Goal: Task Accomplishment & Management: Complete application form

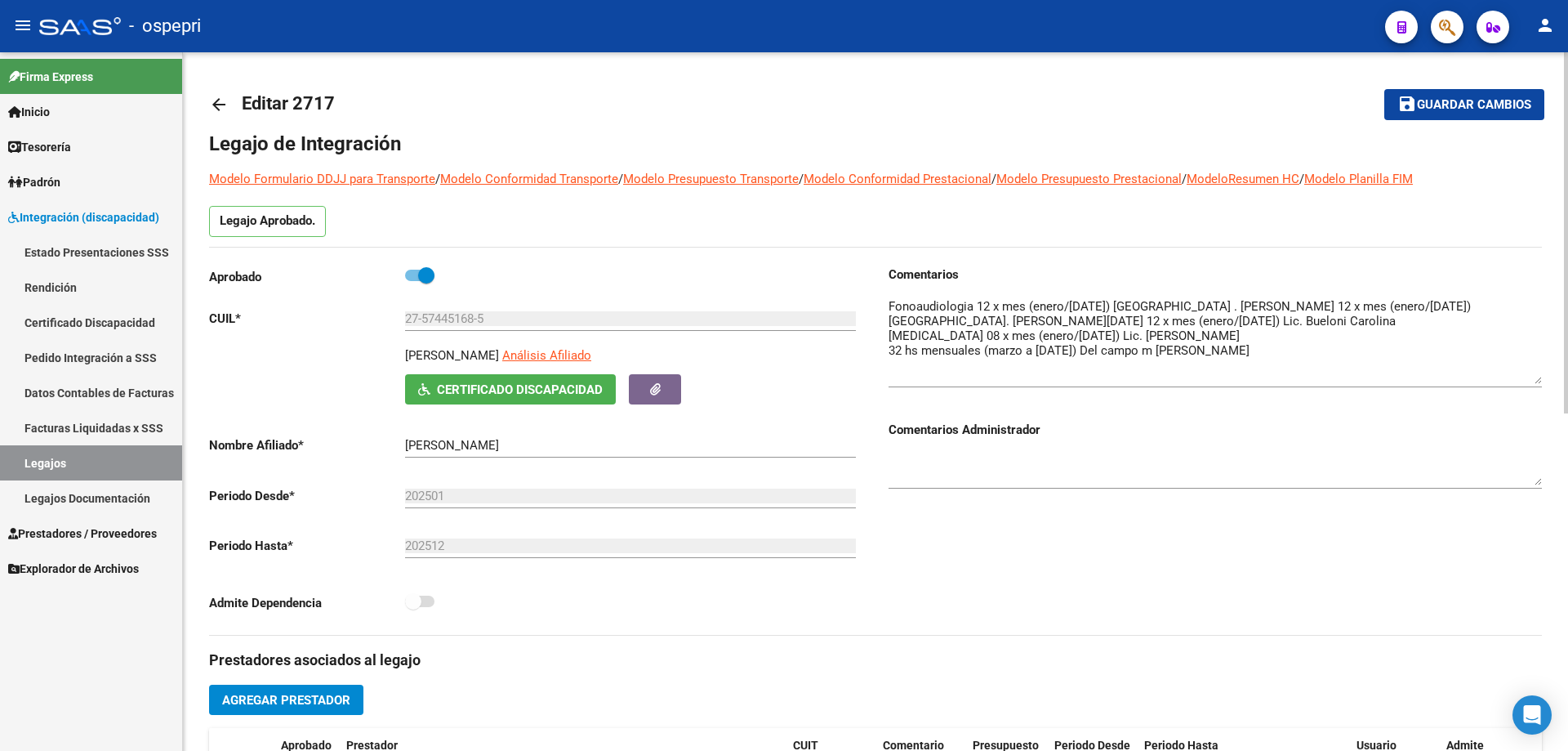
scroll to position [654, 0]
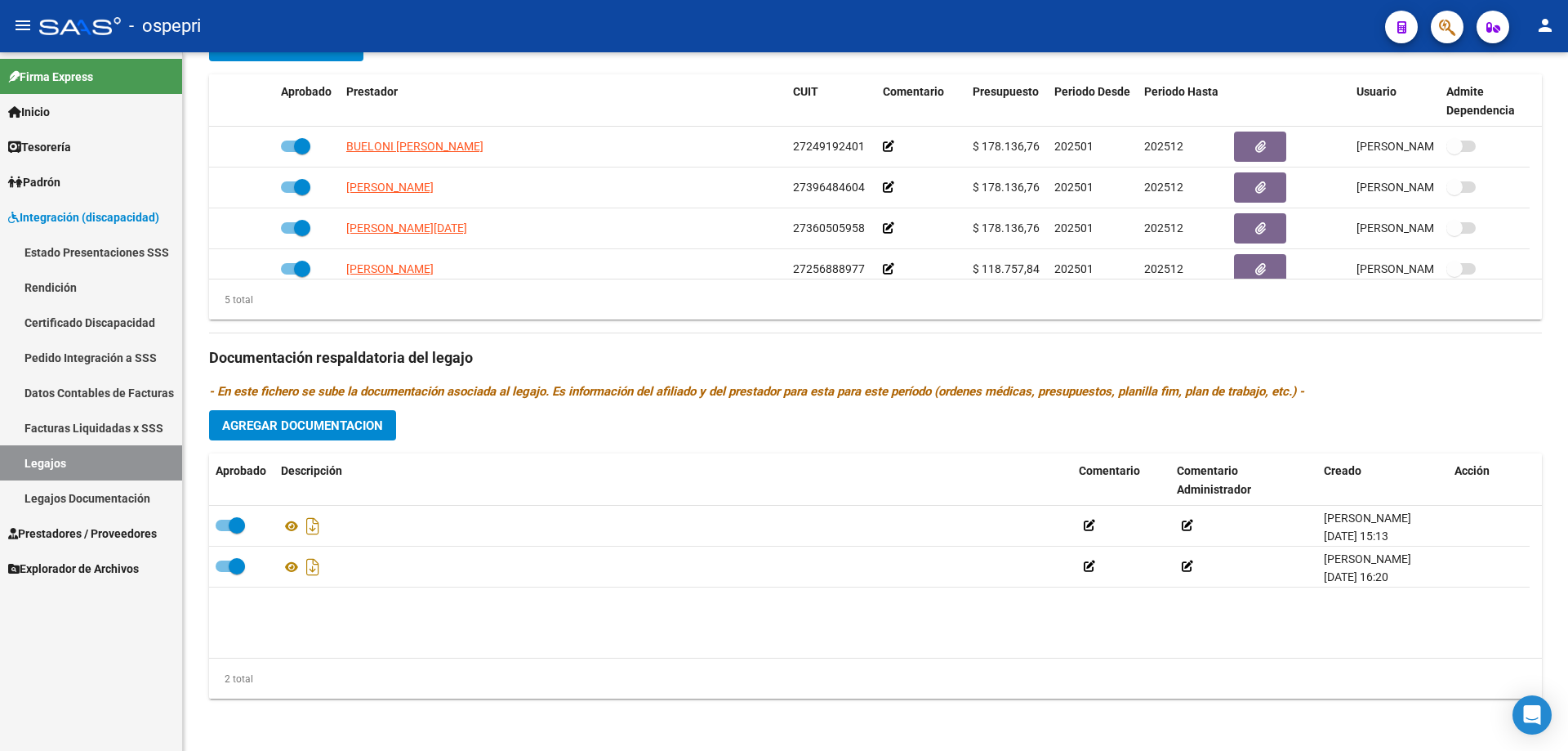
click at [107, 319] on link "Certificado Discapacidad" at bounding box center [91, 322] width 182 height 35
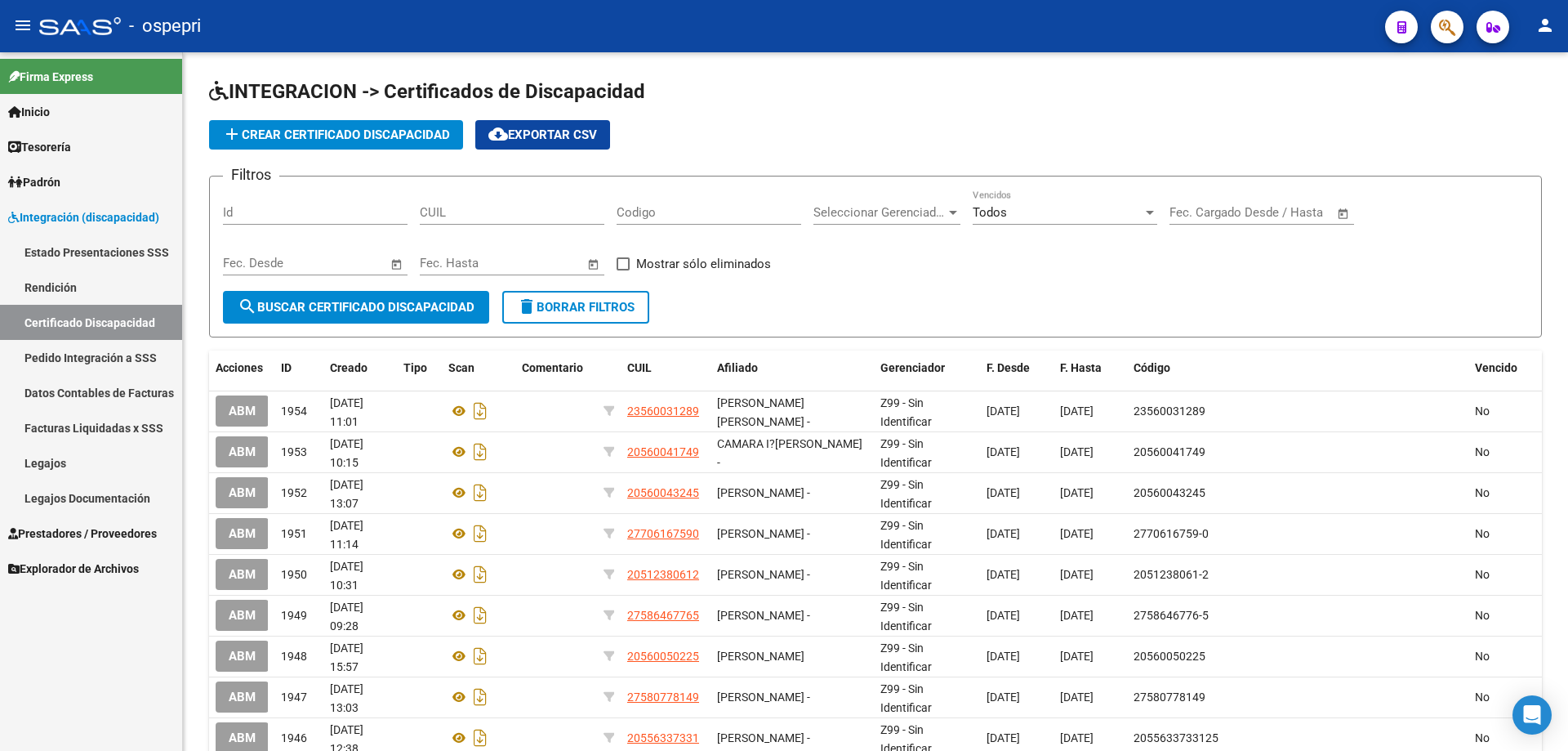
click at [57, 457] on link "Legajos" at bounding box center [91, 463] width 182 height 35
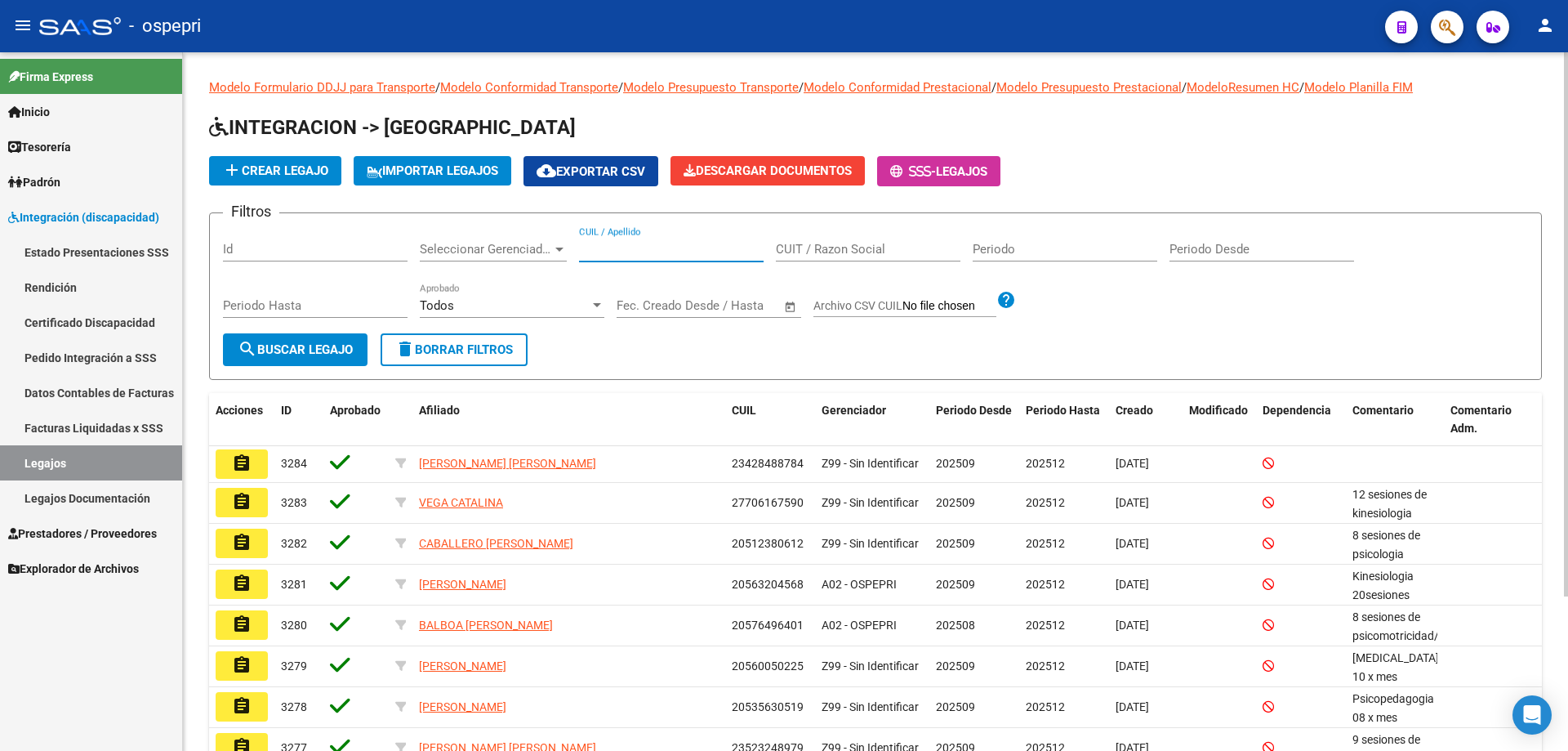
click at [618, 245] on input "CUIL / Apellido" at bounding box center [670, 249] width 185 height 15
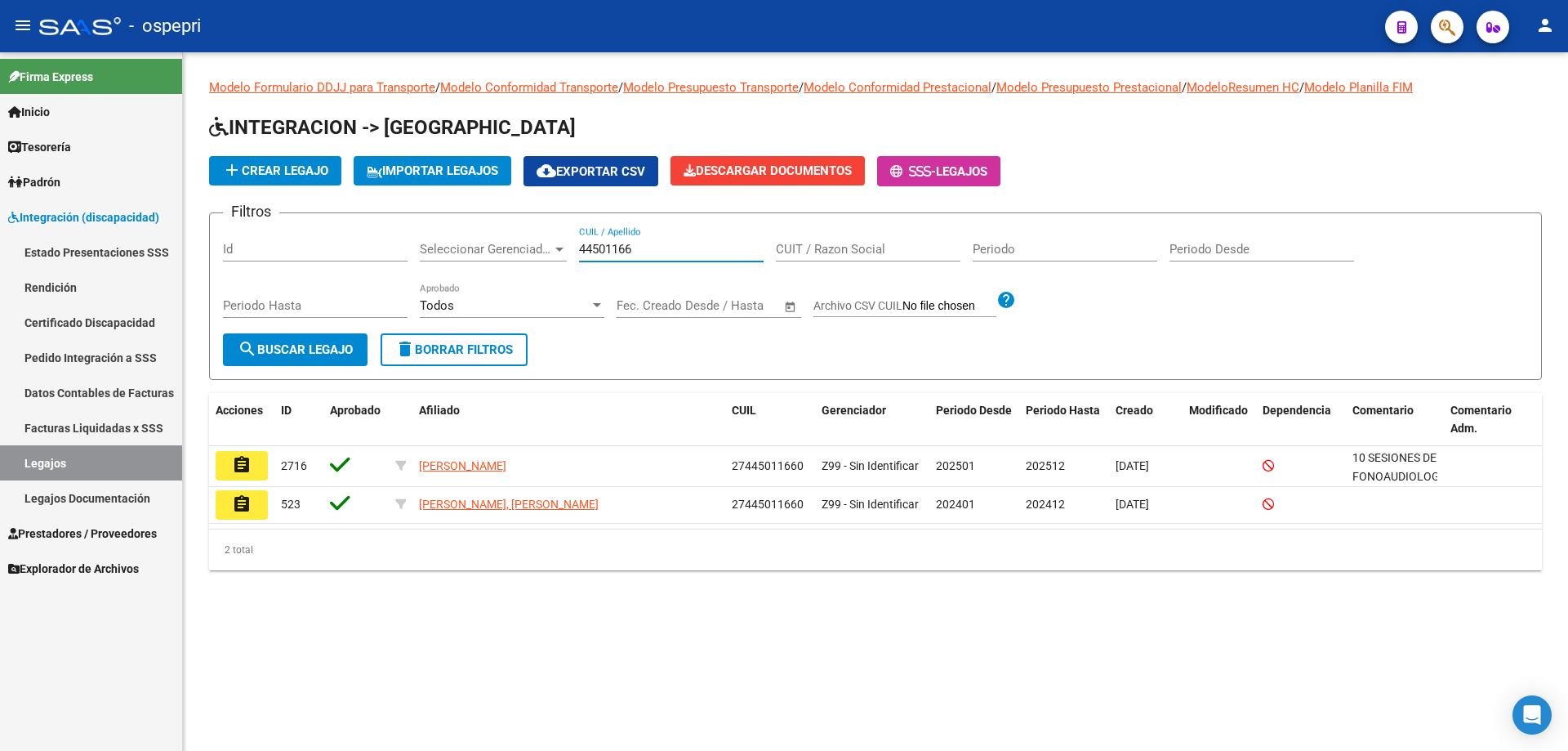
type input "44501166"
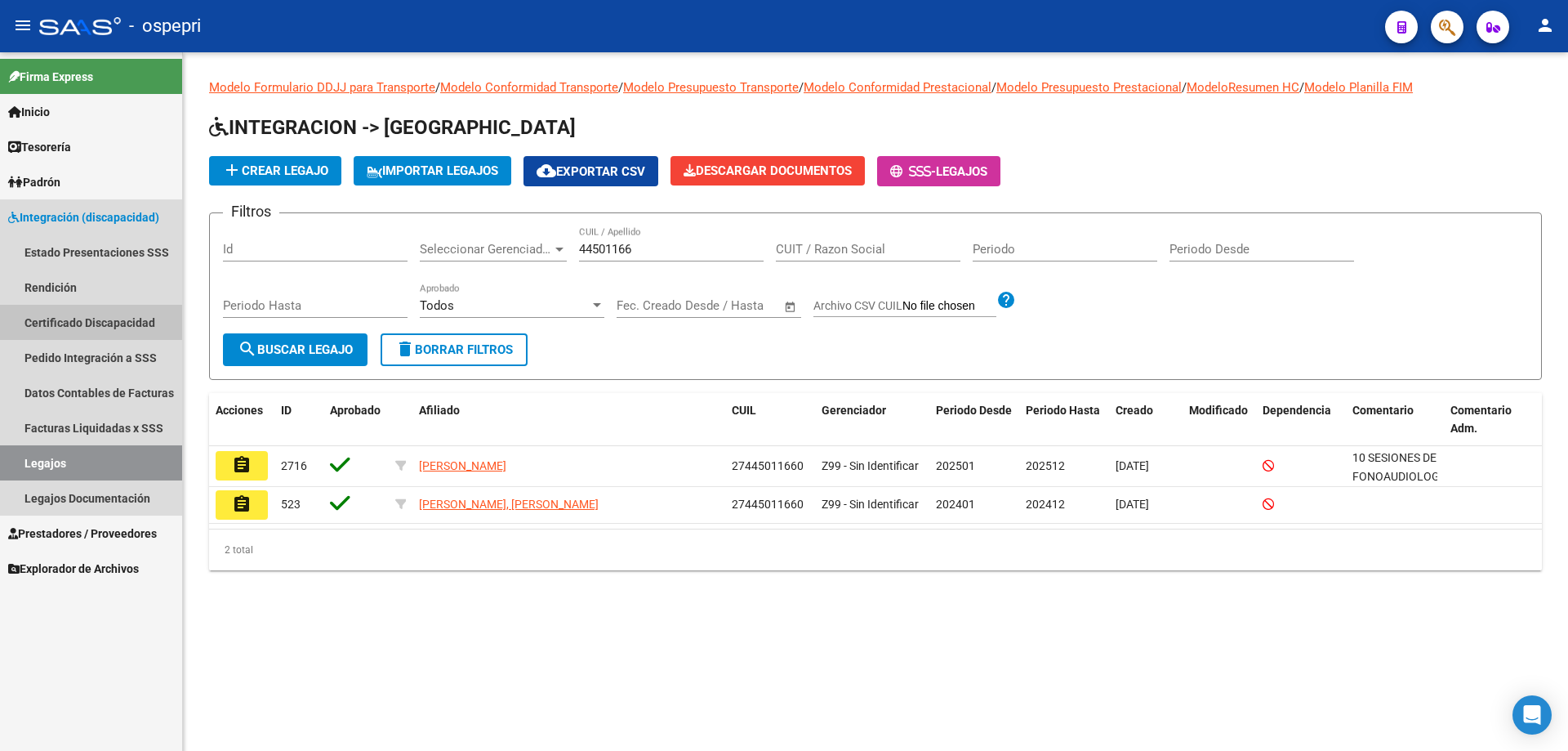
click at [95, 319] on link "Certificado Discapacidad" at bounding box center [91, 322] width 182 height 35
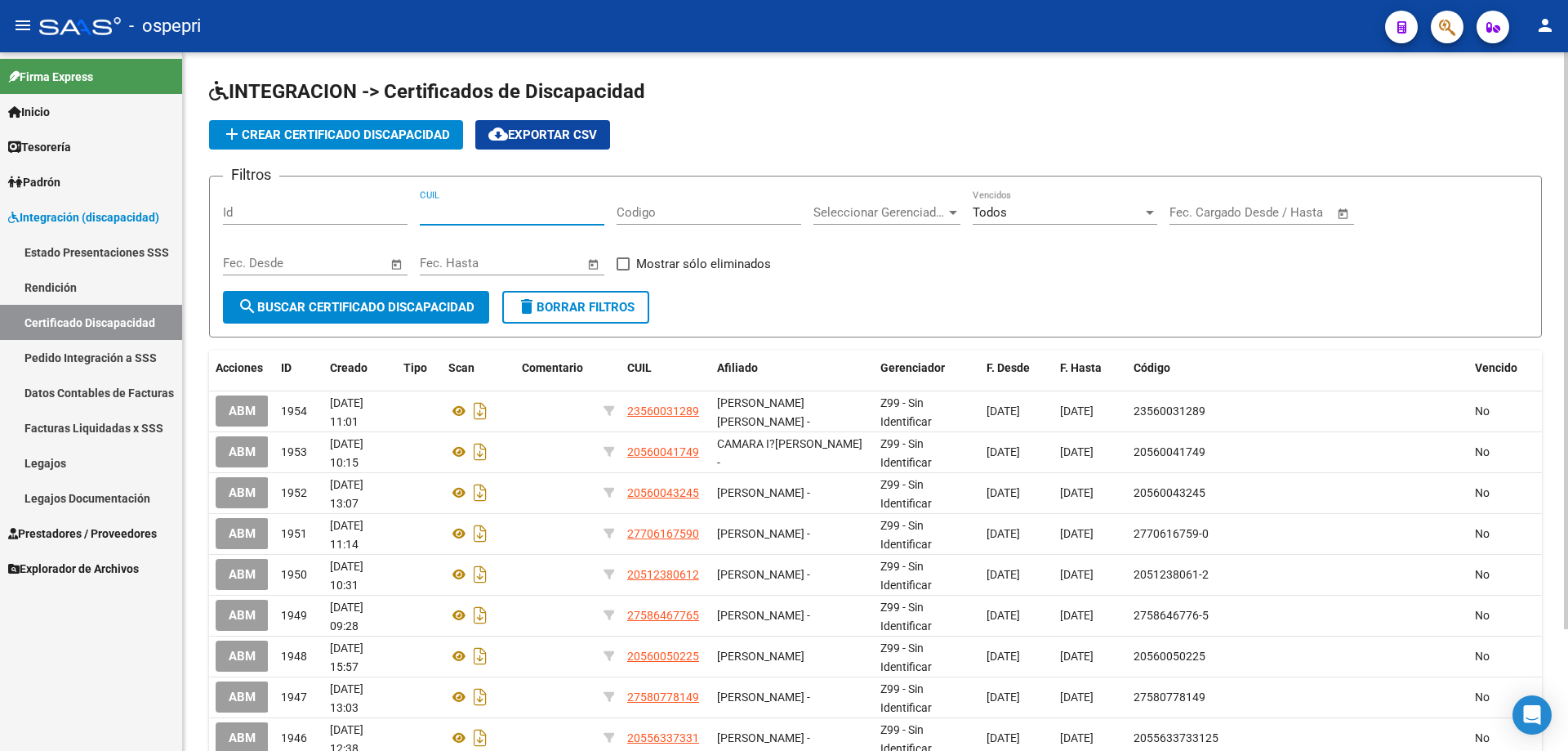
click at [437, 210] on input "CUIL" at bounding box center [511, 212] width 185 height 15
type input "27-44501166-6"
click at [383, 306] on span "search Buscar Certificado Discapacidad" at bounding box center [356, 307] width 237 height 15
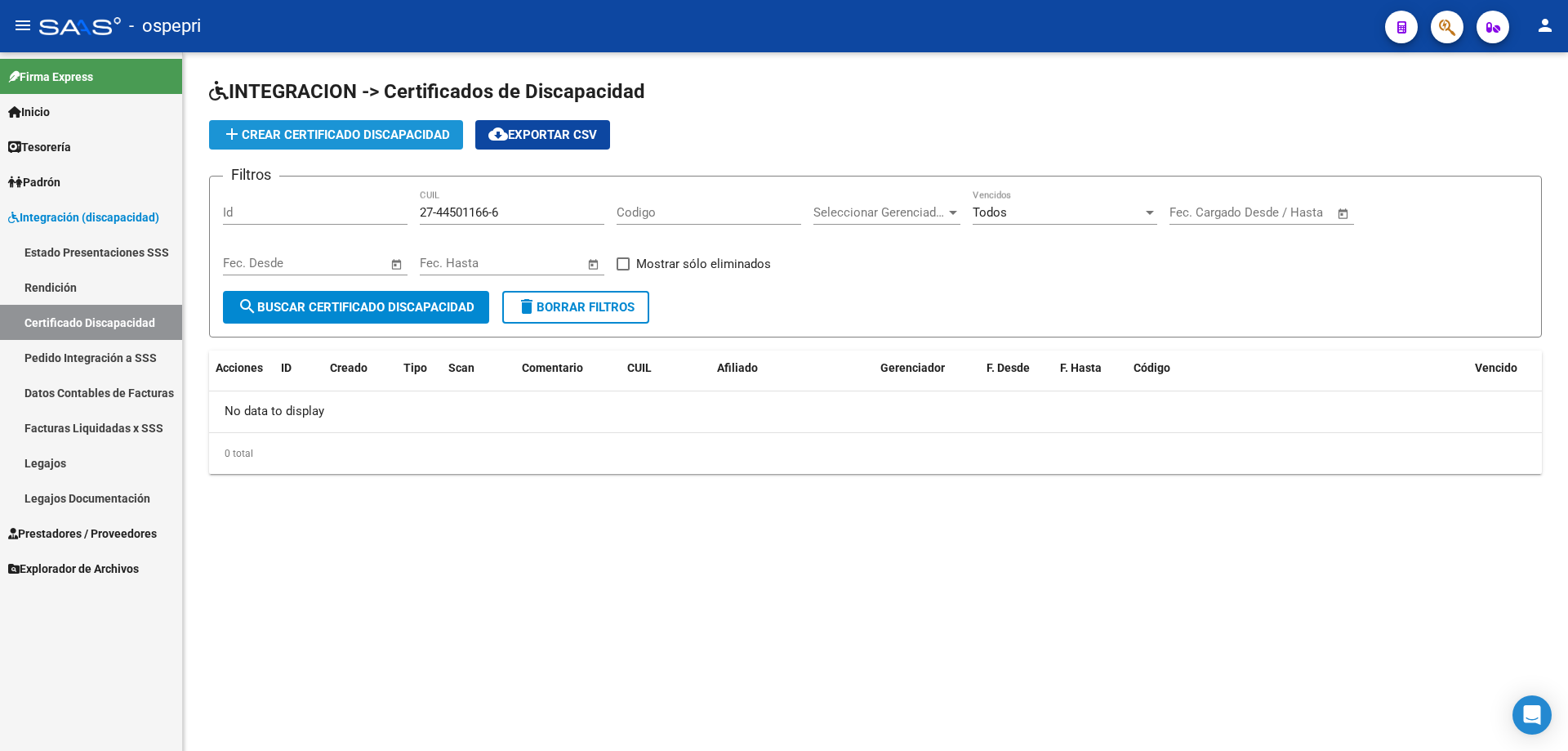
click at [360, 125] on button "add Crear Certificado Discapacidad" at bounding box center [336, 134] width 254 height 29
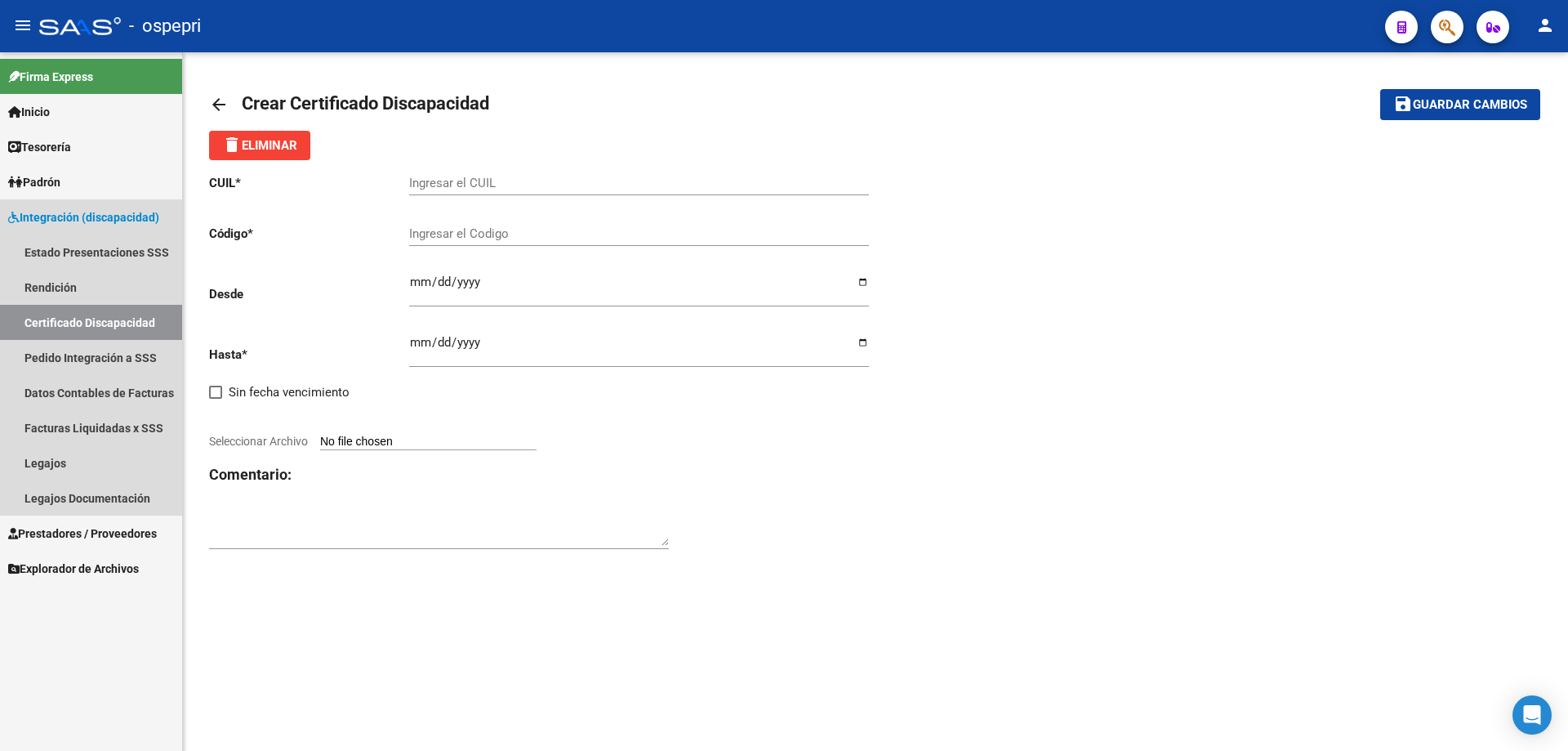
click at [103, 319] on link "Certificado Discapacidad" at bounding box center [91, 322] width 182 height 35
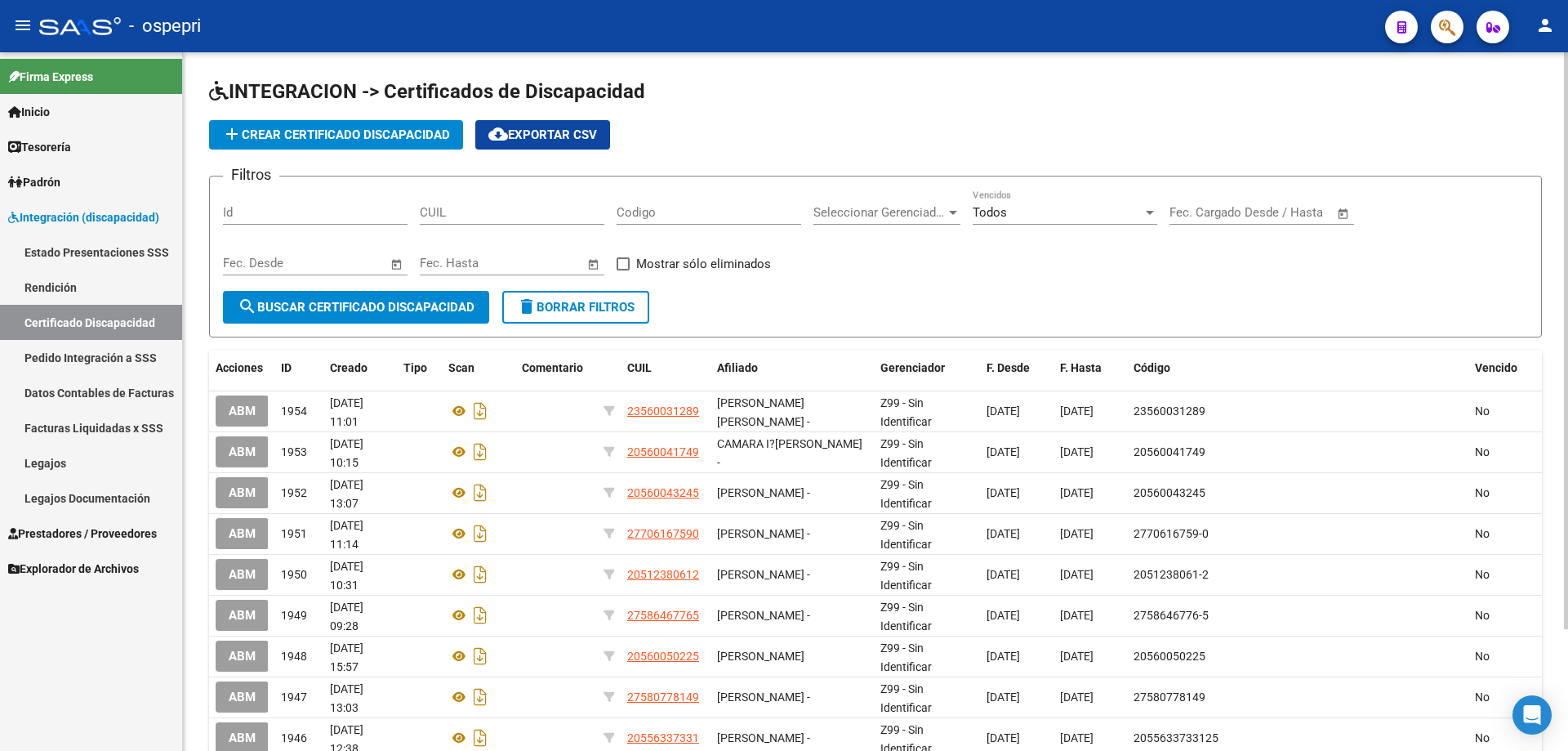
click at [41, 460] on link "Legajos" at bounding box center [91, 463] width 182 height 35
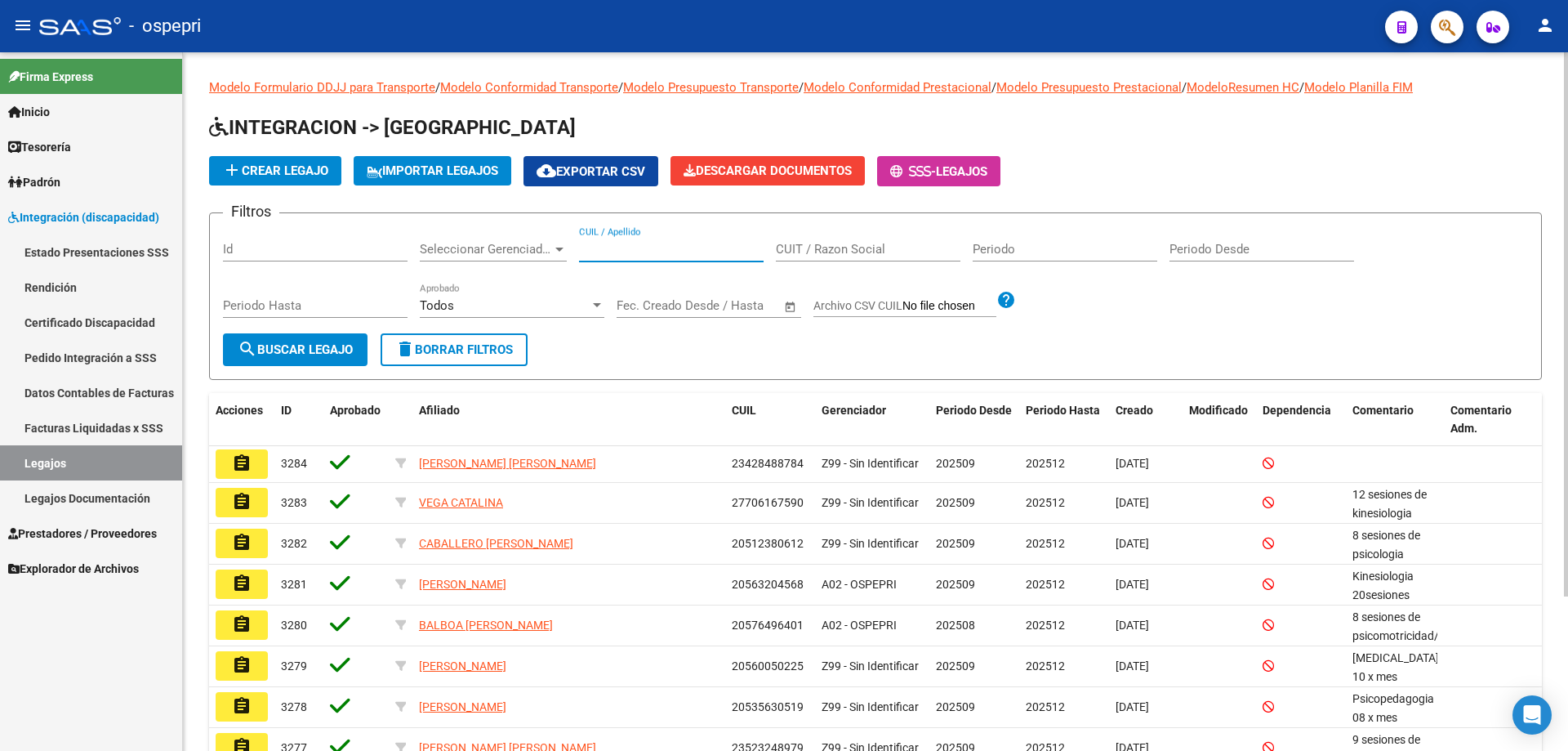
click at [607, 242] on input "CUIL / Apellido" at bounding box center [670, 249] width 185 height 15
type input "44501166"
click at [325, 343] on span "search Buscar Legajo" at bounding box center [295, 349] width 115 height 15
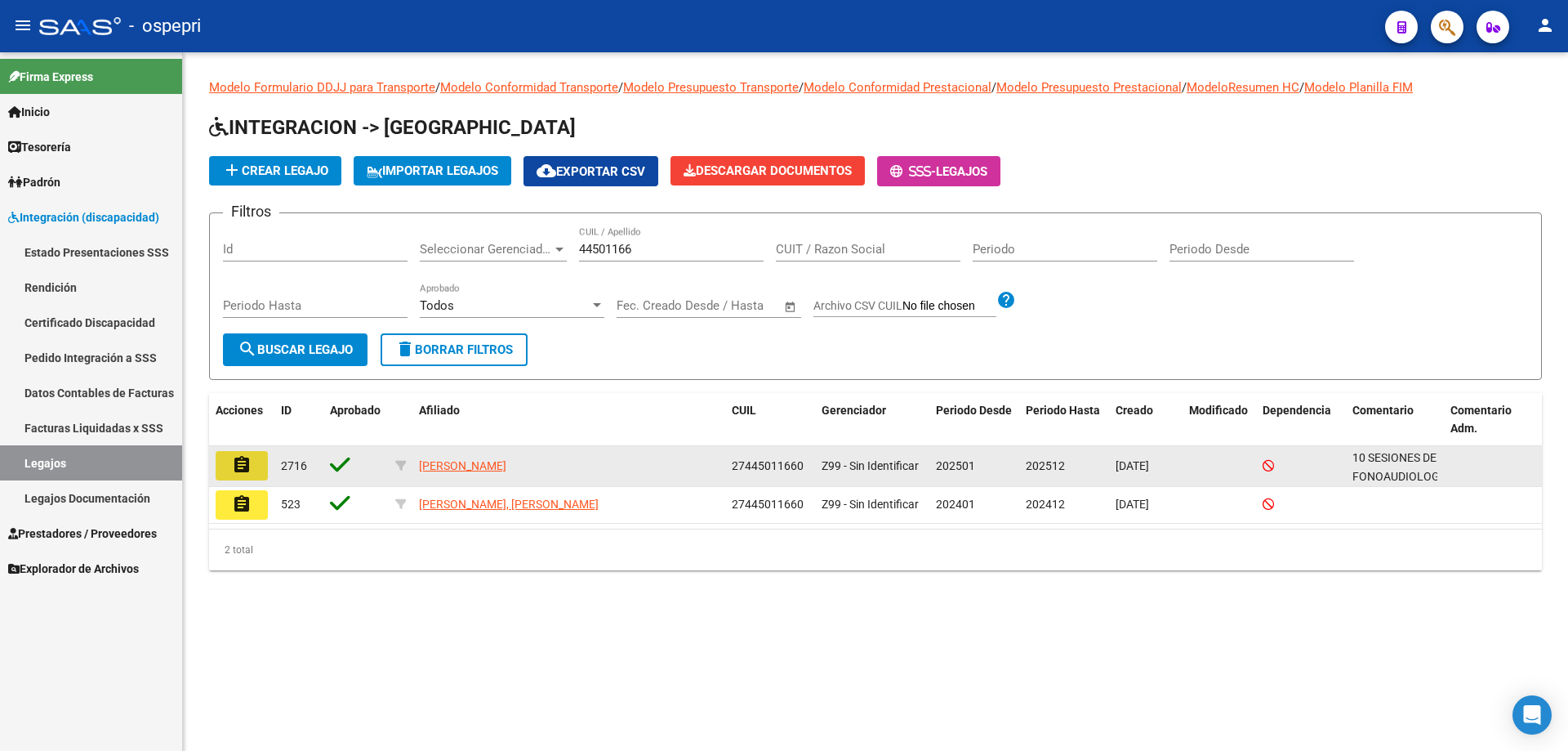
click at [256, 463] on button "assignment" at bounding box center [241, 465] width 52 height 29
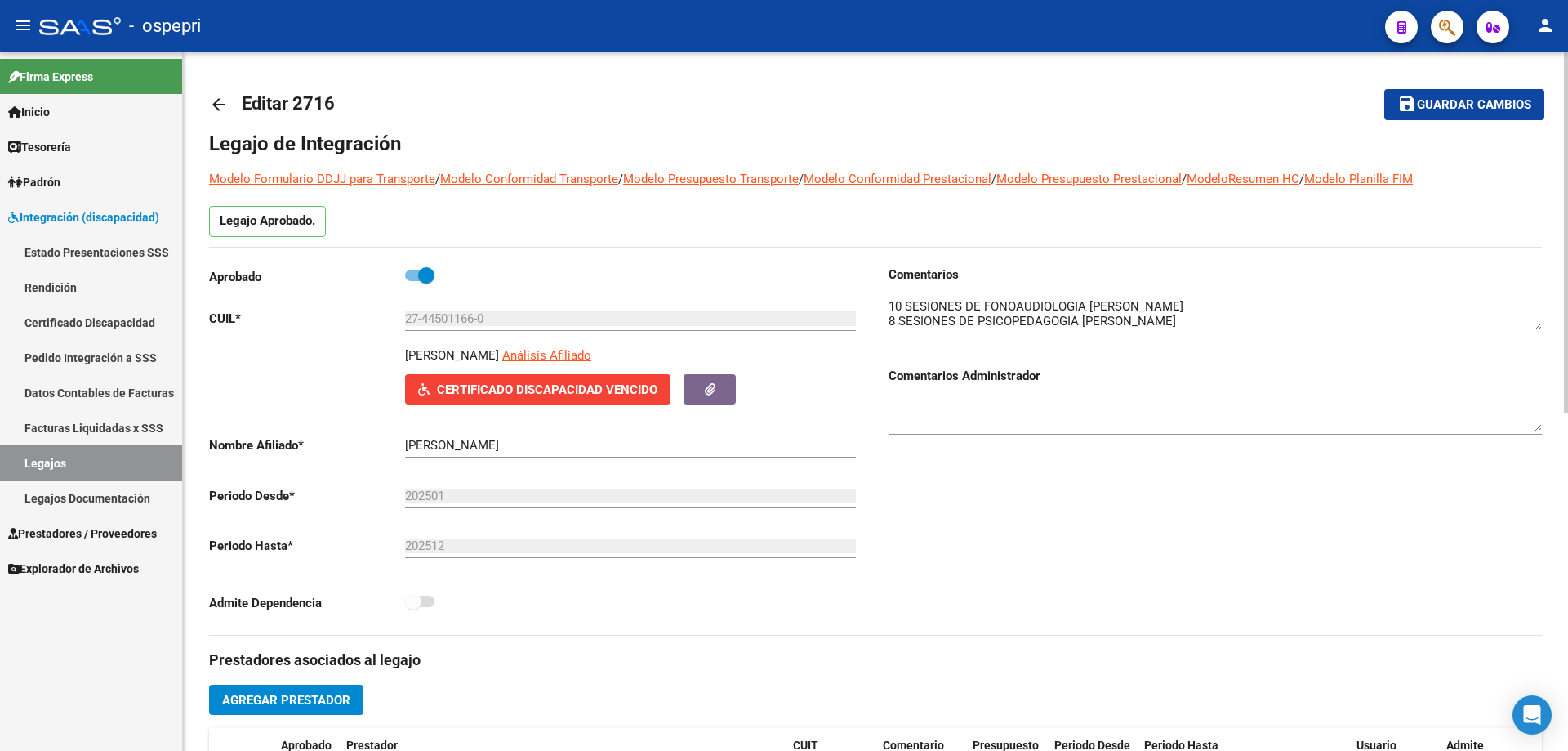
click at [98, 319] on link "Certificado Discapacidad" at bounding box center [91, 322] width 182 height 35
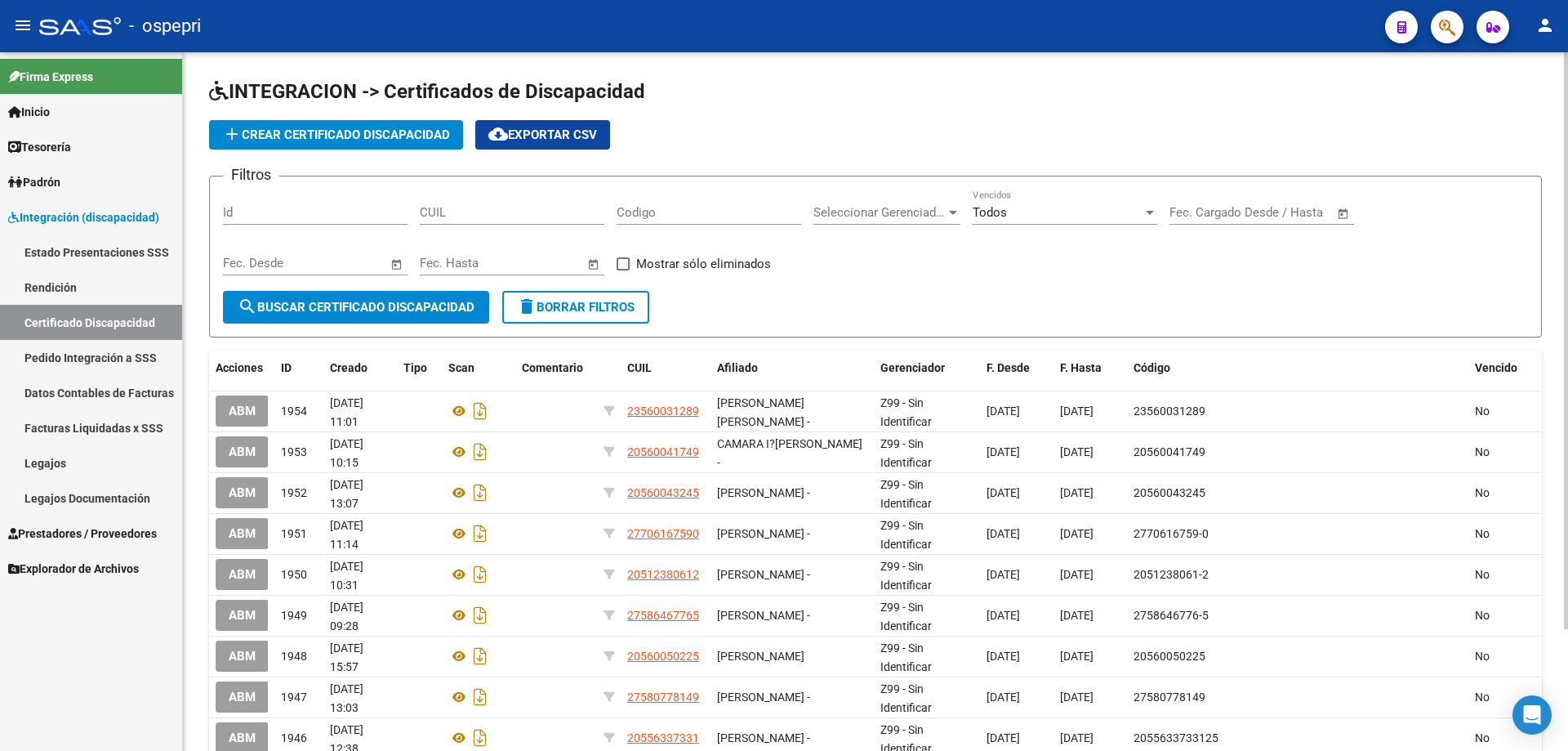
click at [458, 215] on input "CUIL" at bounding box center [511, 212] width 185 height 15
type input "27-44501166-0"
click at [405, 302] on span "search Buscar Certificado Discapacidad" at bounding box center [356, 307] width 237 height 15
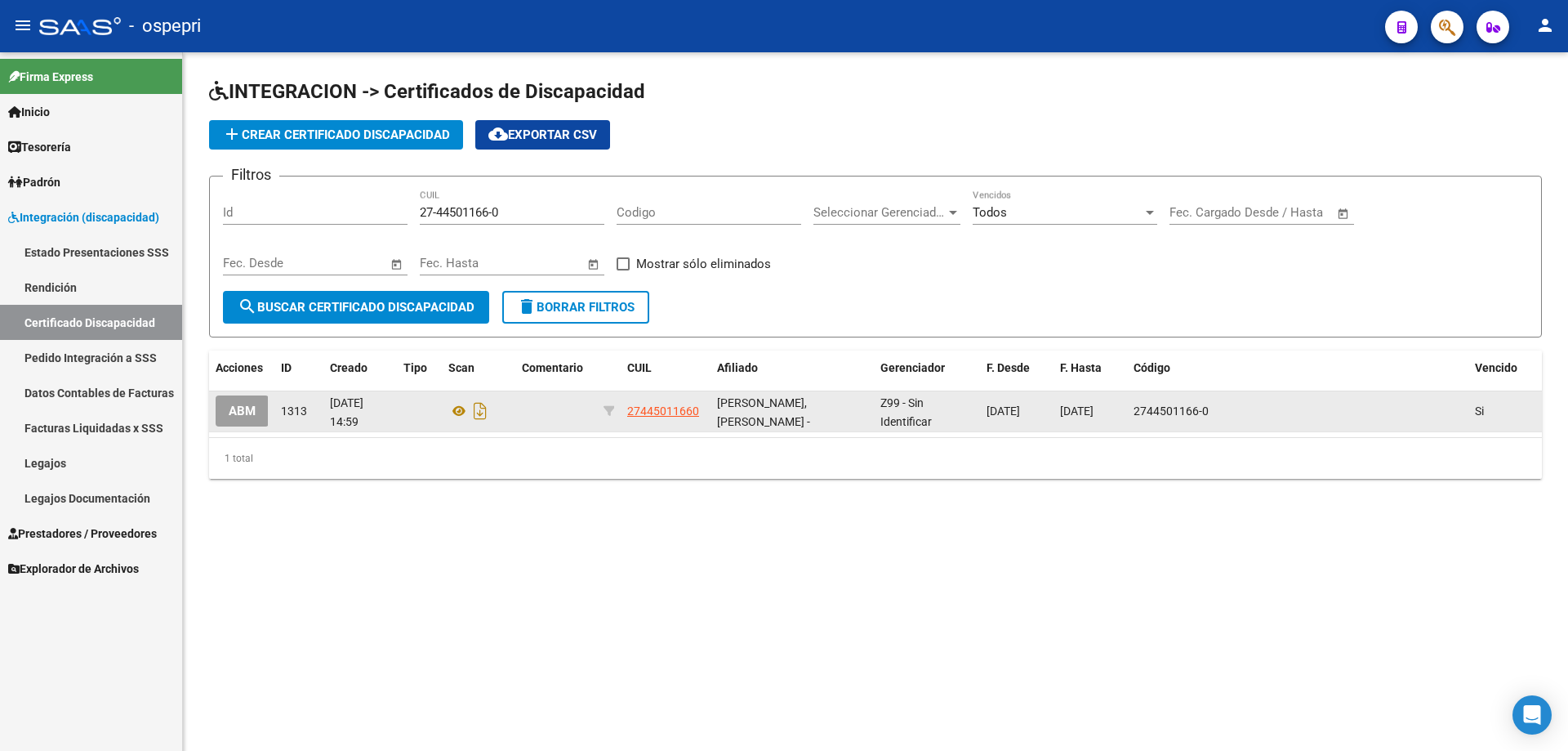
click at [261, 411] on button "ABM" at bounding box center [242, 410] width 53 height 30
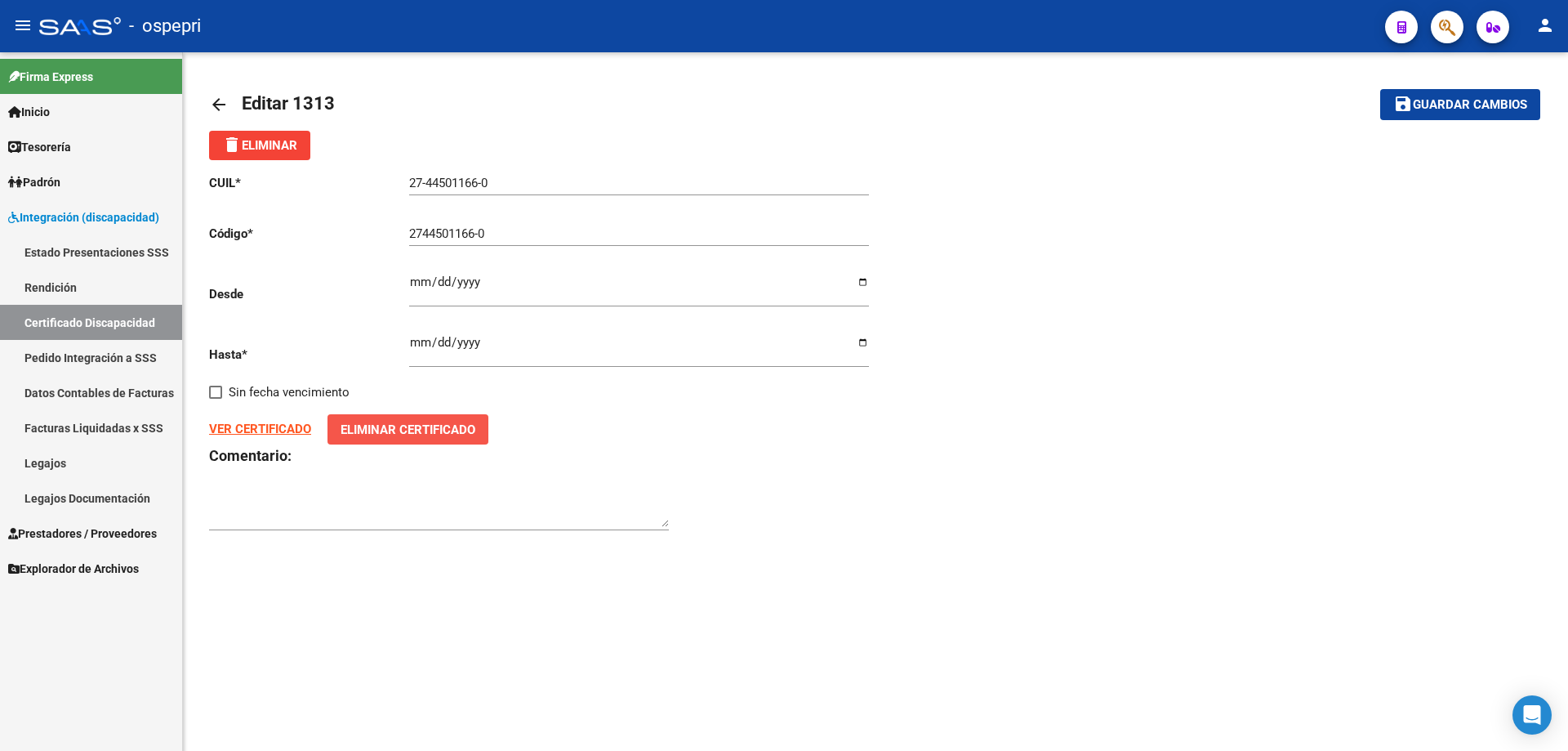
click at [367, 427] on span "Eliminar Certificado" at bounding box center [407, 429] width 135 height 15
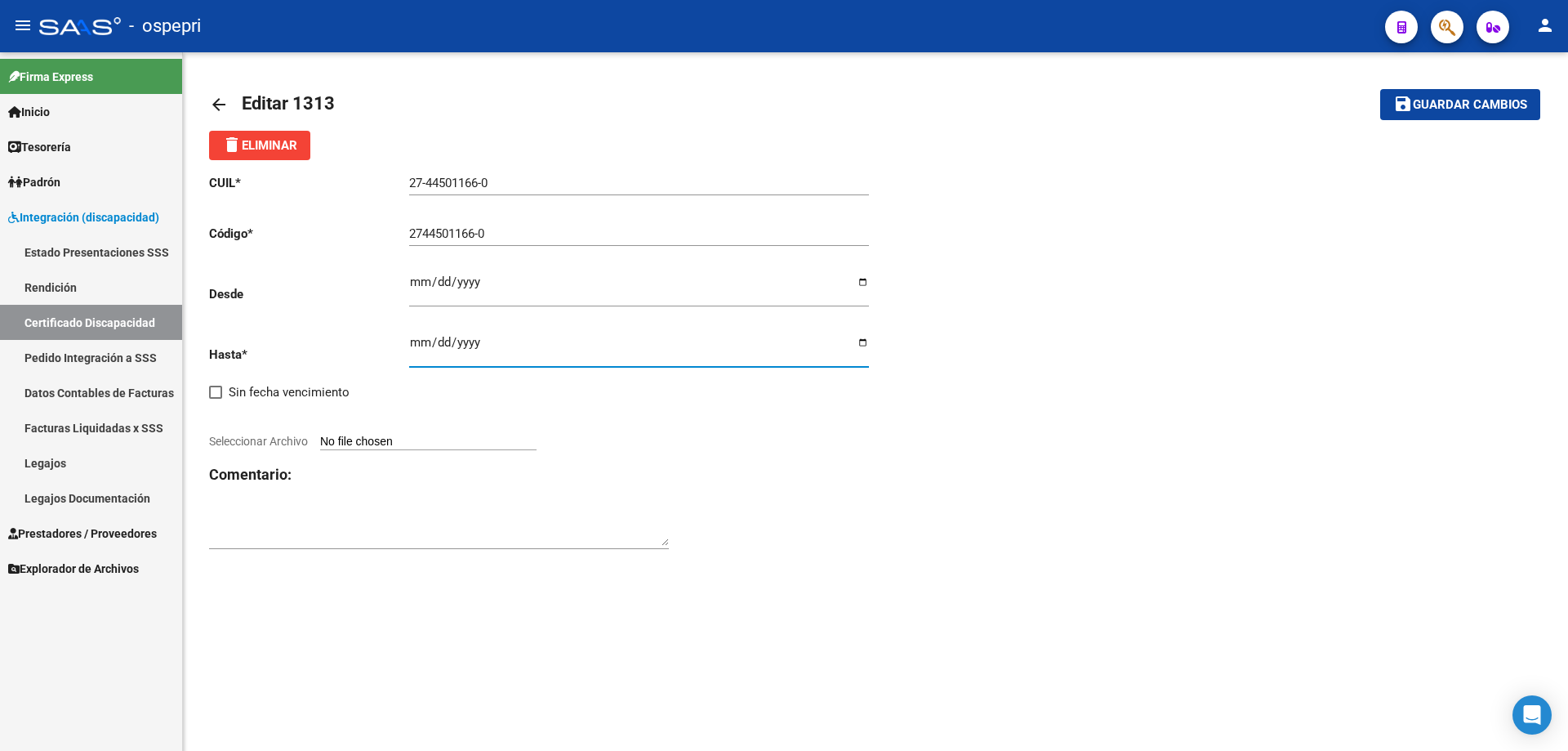
click at [473, 346] on input "[DATE]" at bounding box center [639, 349] width 459 height 27
type input "[DATE]"
click at [264, 440] on span "Seleccionar Archivo" at bounding box center [259, 441] width 99 height 13
click at [320, 440] on input "Seleccionar Archivo" at bounding box center [428, 443] width 216 height 16
type input "C:\fakepath\Prorroga CUD [PERSON_NAME].pdf"
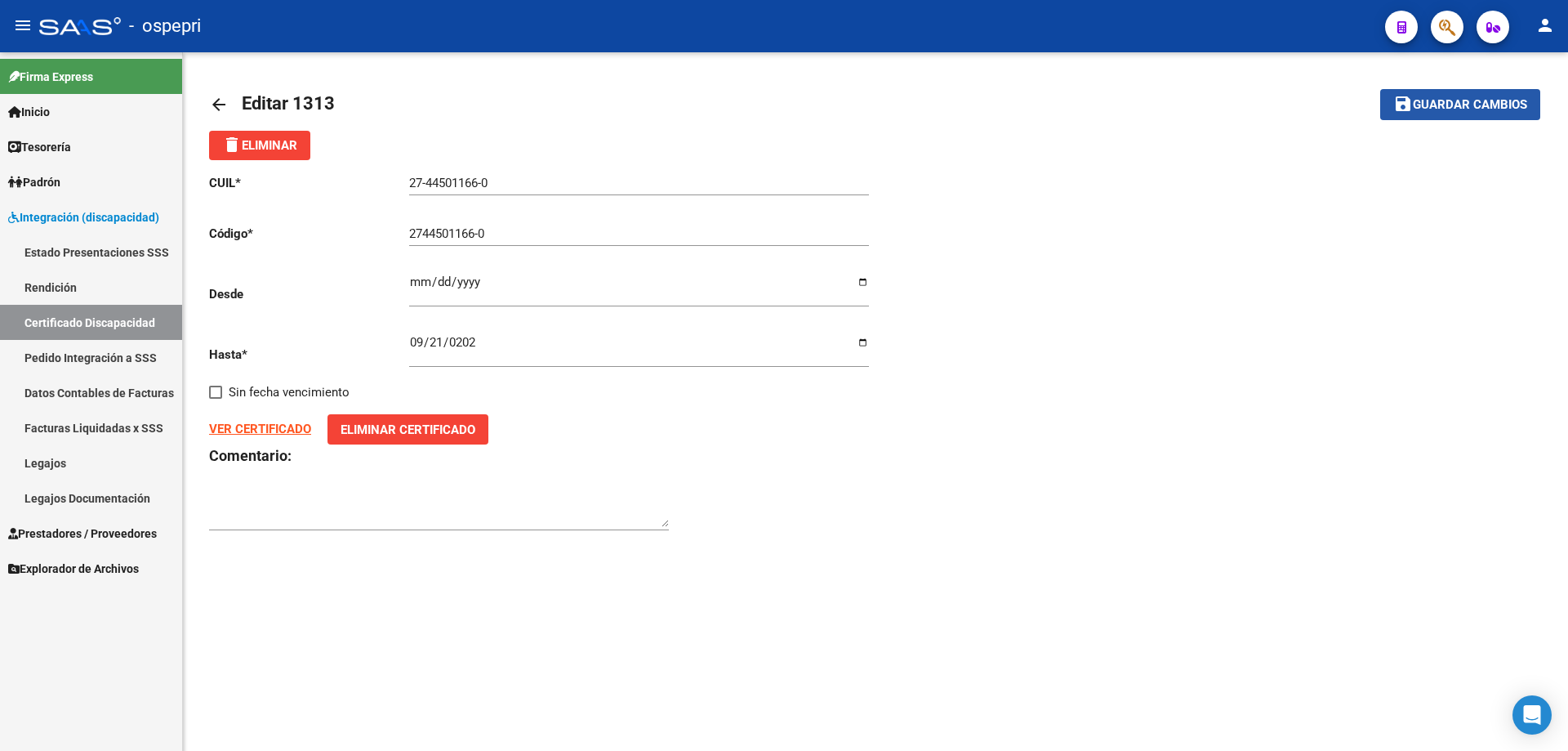
click at [1471, 102] on span "Guardar cambios" at bounding box center [1469, 105] width 114 height 15
type input "27445011660"
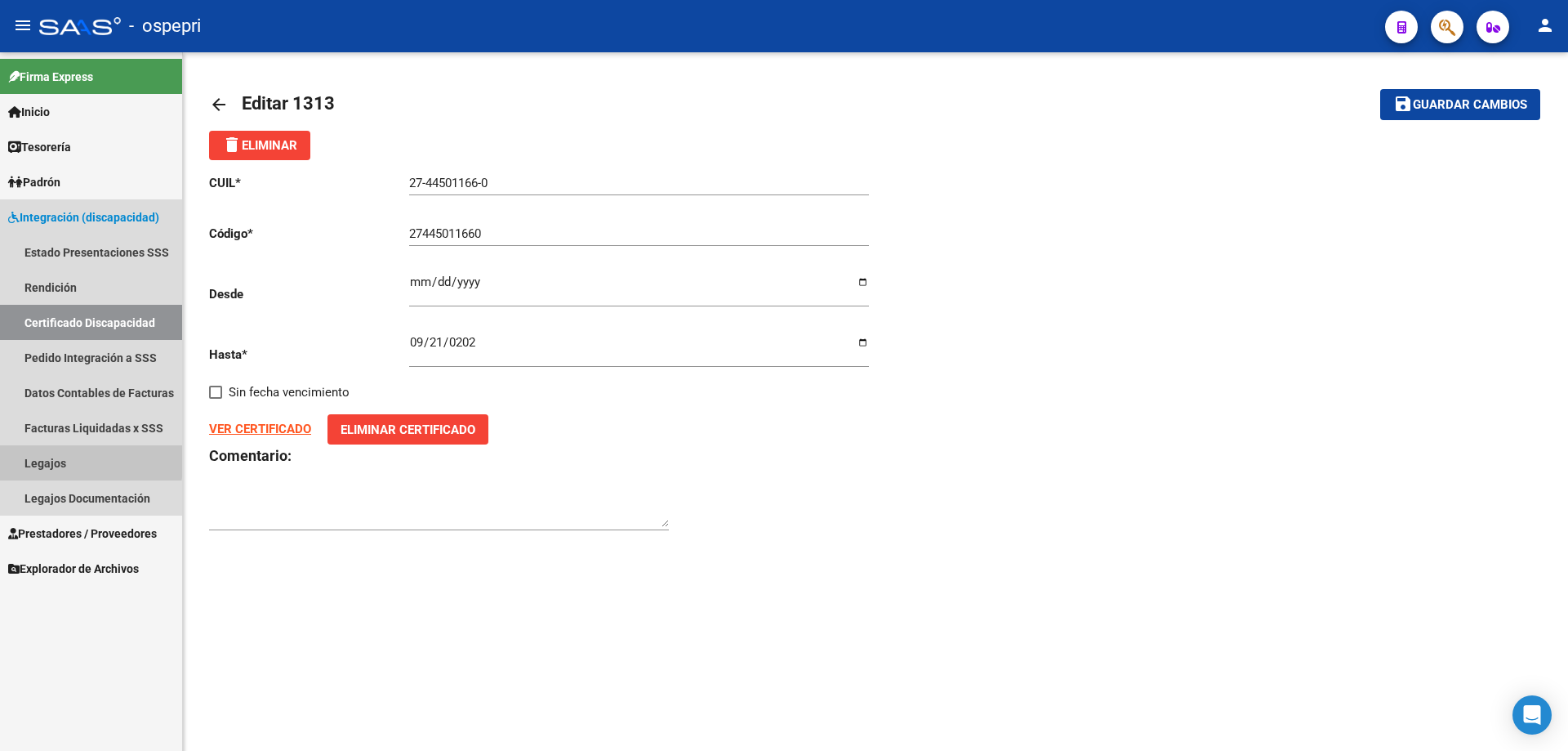
click at [49, 458] on link "Legajos" at bounding box center [91, 463] width 182 height 35
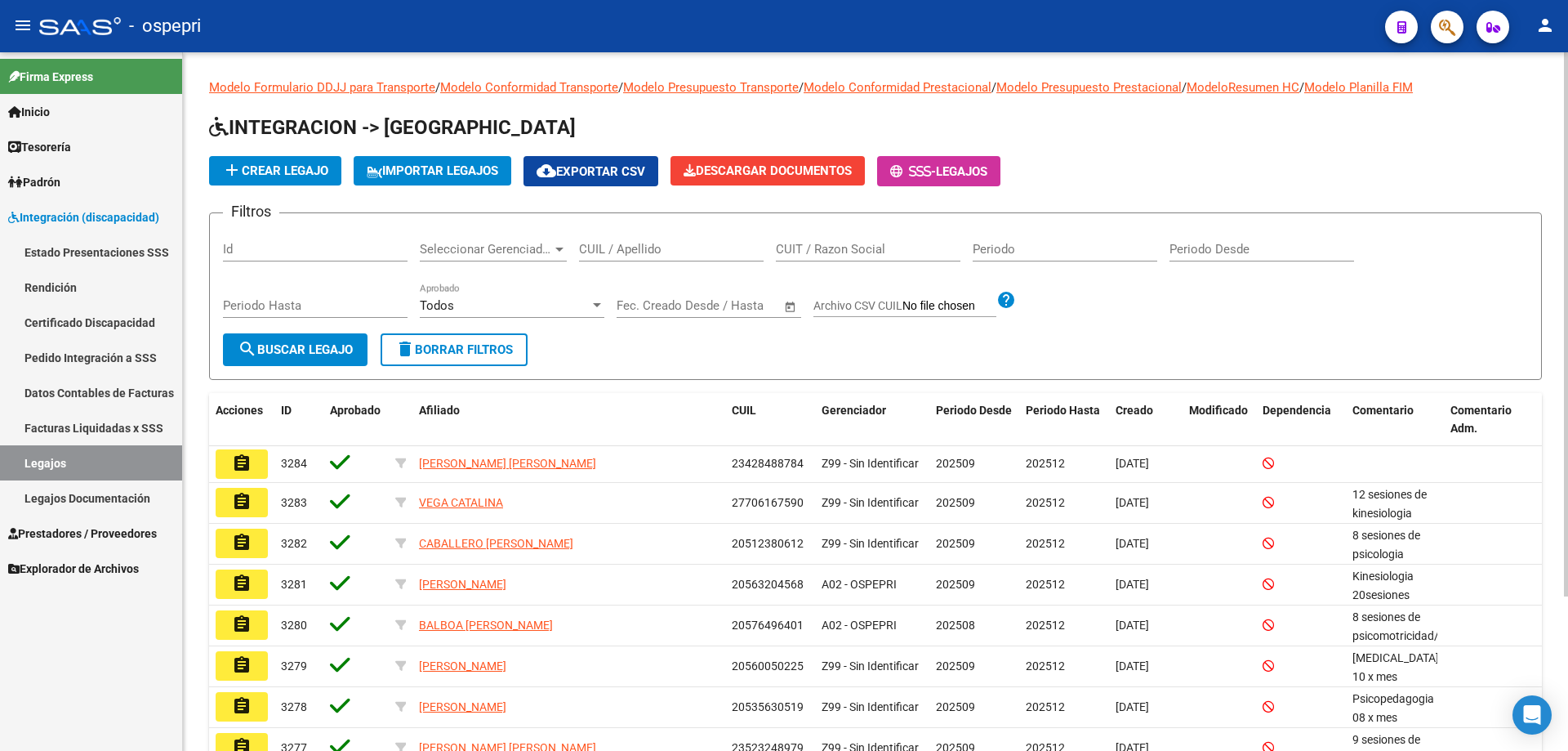
click at [642, 248] on input "CUIL / Apellido" at bounding box center [670, 249] width 185 height 15
type input "27445011660"
click at [309, 355] on span "search Buscar Legajo" at bounding box center [295, 349] width 115 height 15
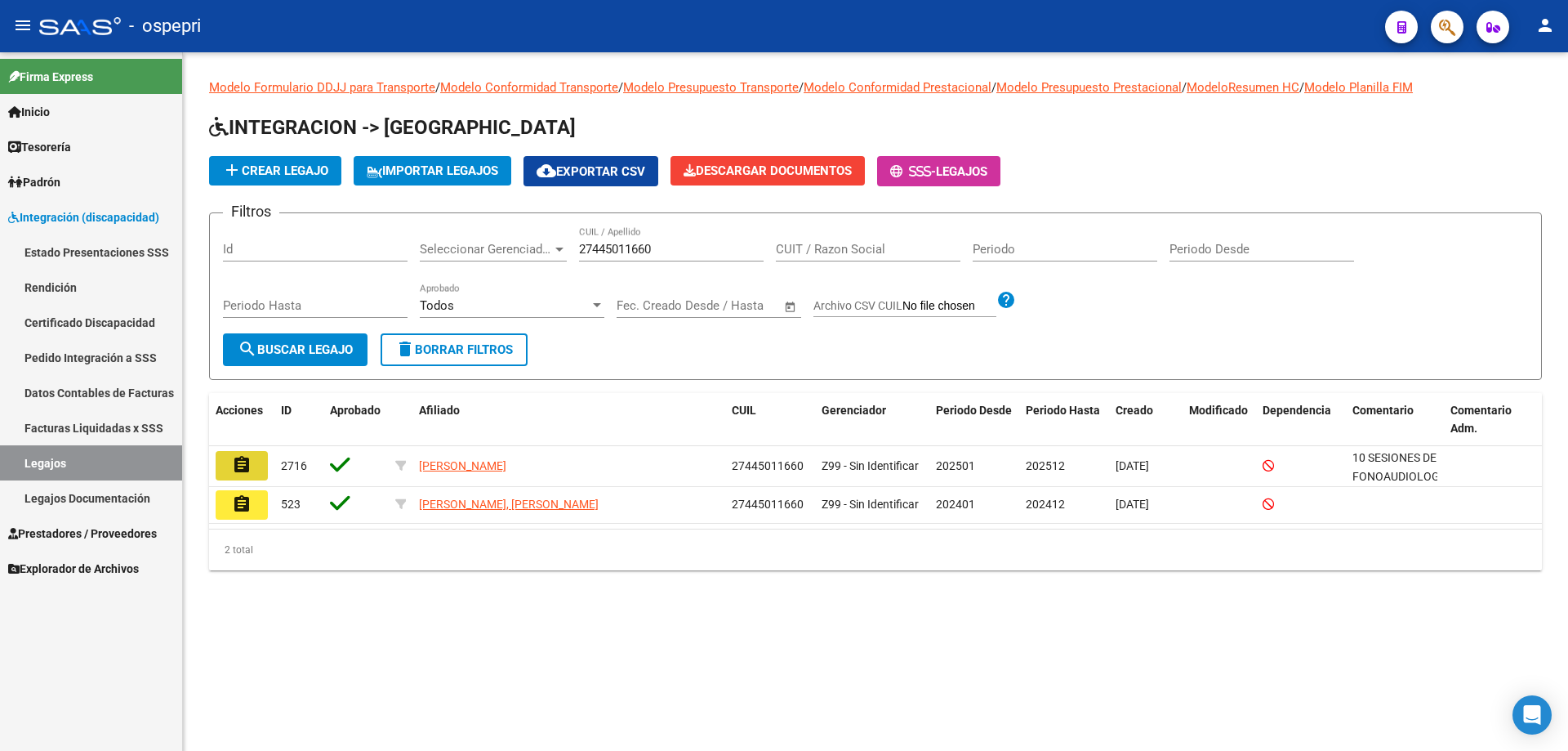
click at [254, 466] on button "assignment" at bounding box center [241, 465] width 52 height 29
